Goal: Browse casually

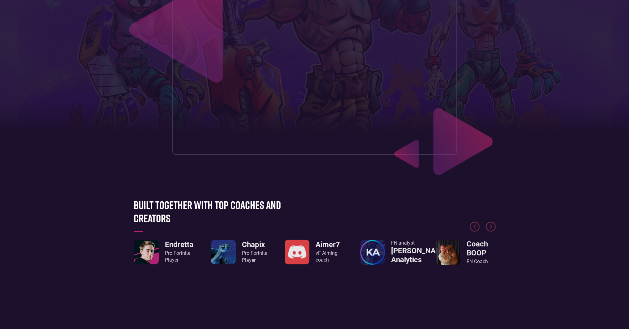
drag, startPoint x: 292, startPoint y: 216, endPoint x: 300, endPoint y: 215, distance: 7.5
click at [292, 216] on div at bounding box center [315, 214] width 362 height 46
click at [490, 229] on img "Next slide" at bounding box center [491, 227] width 10 height 10
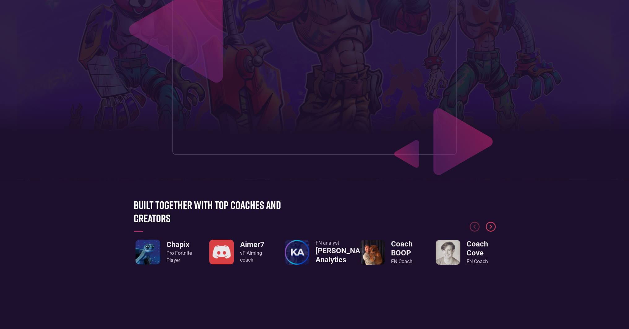
click at [490, 229] on img "Next slide" at bounding box center [491, 227] width 10 height 10
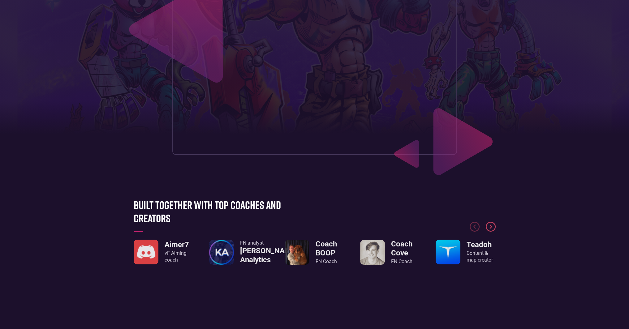
click at [490, 229] on img "Next slide" at bounding box center [491, 227] width 10 height 10
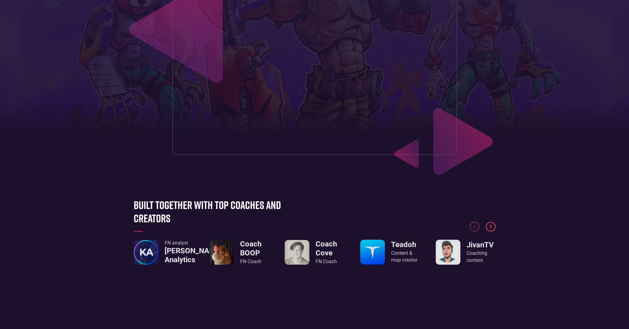
click at [490, 229] on img "Next slide" at bounding box center [491, 227] width 10 height 10
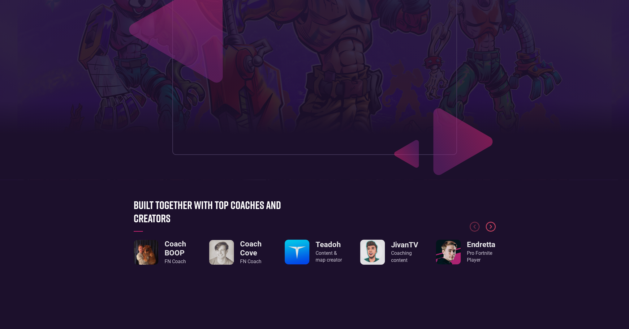
click at [490, 229] on img "Next slide" at bounding box center [491, 227] width 10 height 10
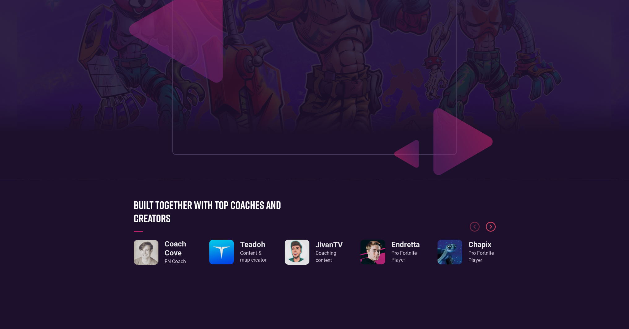
click at [490, 229] on img "Next slide" at bounding box center [491, 227] width 10 height 10
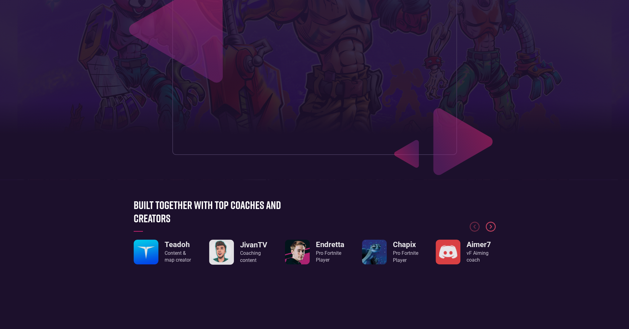
click at [490, 229] on img "Next slide" at bounding box center [491, 227] width 10 height 10
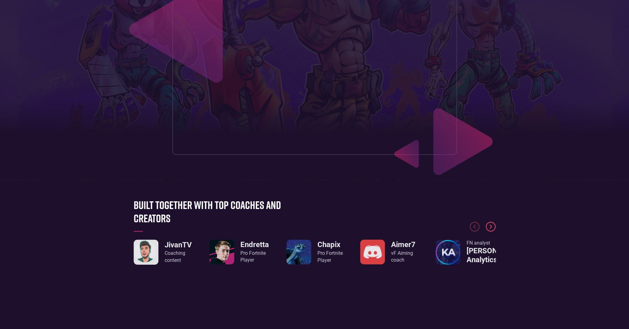
click at [490, 229] on img "Next slide" at bounding box center [491, 227] width 10 height 10
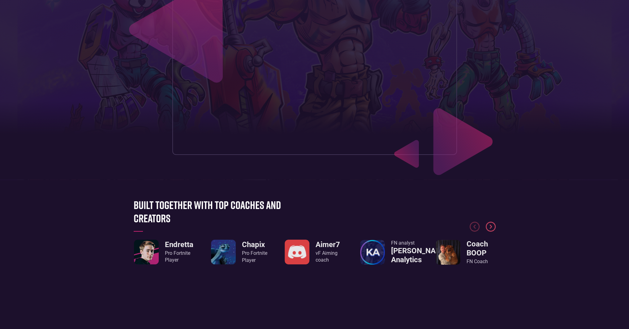
click at [490, 229] on img "Next slide" at bounding box center [491, 227] width 10 height 10
